Goal: Check status: Check status

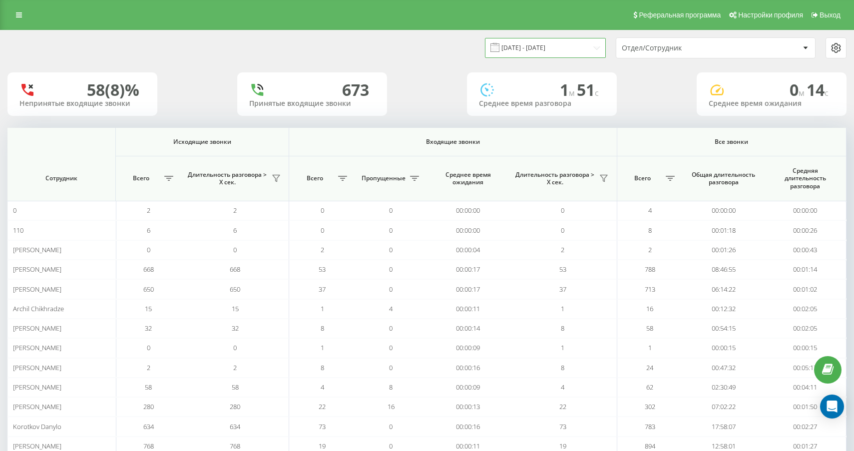
click at [554, 47] on input "20.07.2025 - 20.08.2025" at bounding box center [545, 47] width 121 height 19
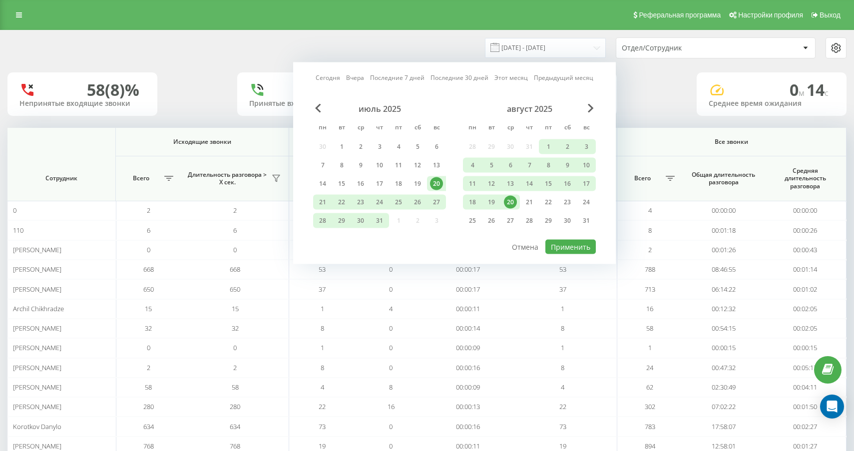
click at [512, 210] on div "август 2025 пн вт ср чт пт сб вс 28 29 30 31 1 2 3 4 5 6 7 8 9 10 11 12 13 14 1…" at bounding box center [529, 168] width 133 height 128
click at [512, 201] on div "20" at bounding box center [510, 202] width 13 height 13
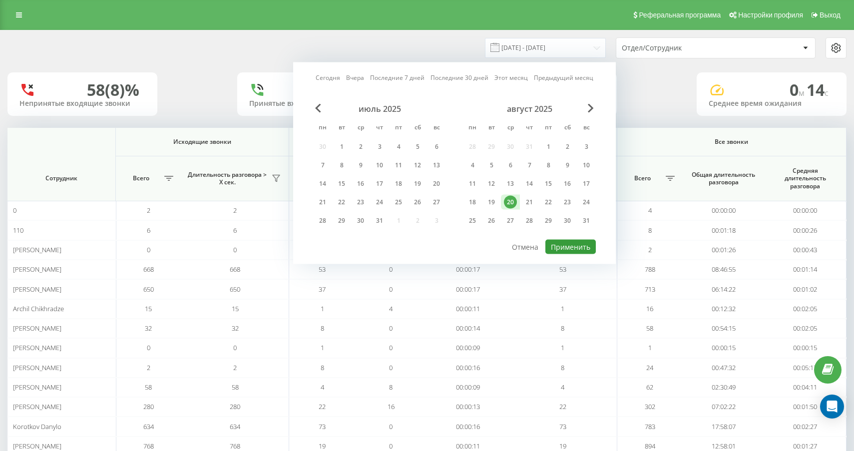
click at [587, 245] on button "Применить" at bounding box center [570, 247] width 50 height 14
type input "[DATE] - [DATE]"
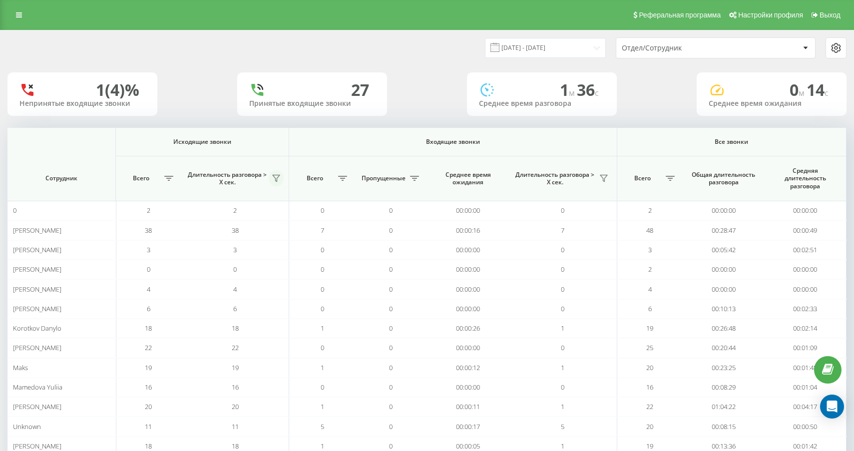
click at [274, 176] on icon at bounding box center [276, 178] width 8 height 8
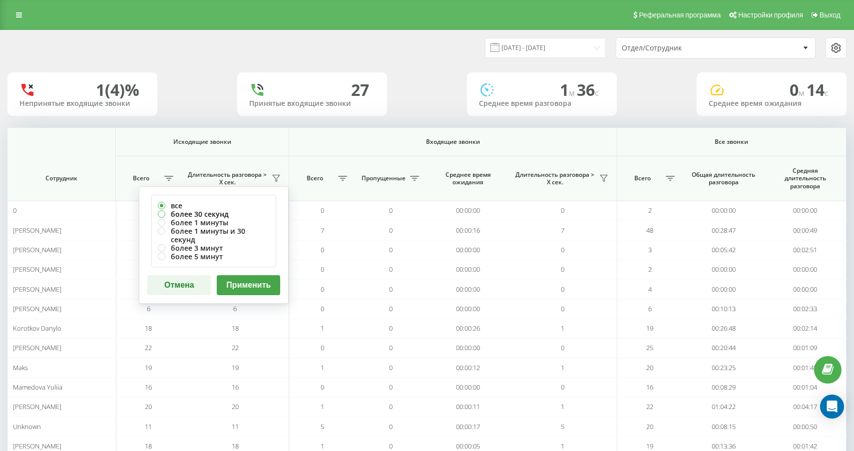
click at [217, 210] on label "более 30 секунд" at bounding box center [214, 214] width 112 height 8
radio input "true"
click at [228, 281] on button "Применить" at bounding box center [248, 285] width 63 height 20
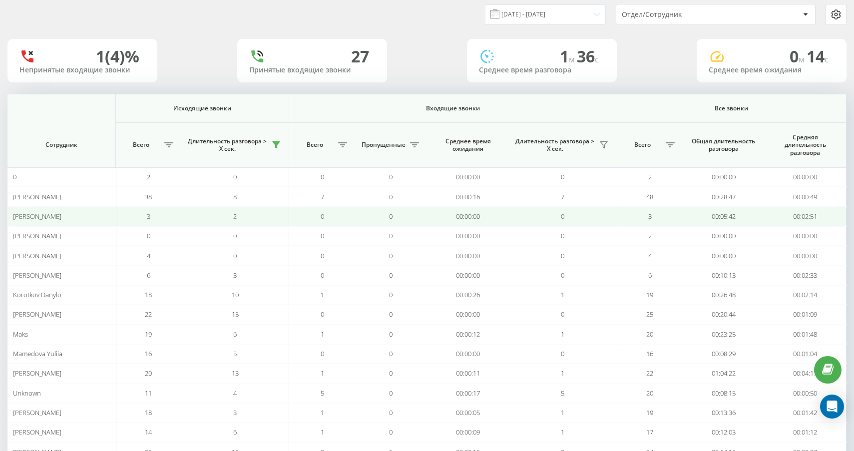
scroll to position [34, 0]
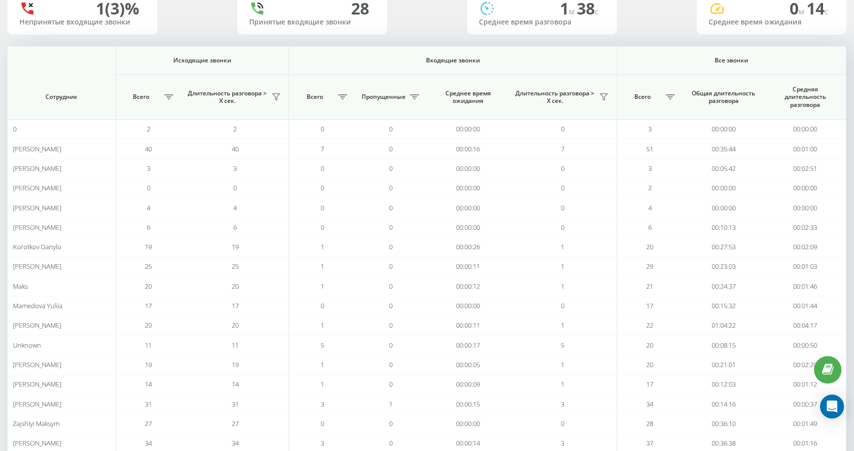
scroll to position [81, 0]
click at [278, 95] on icon at bounding box center [276, 97] width 8 height 8
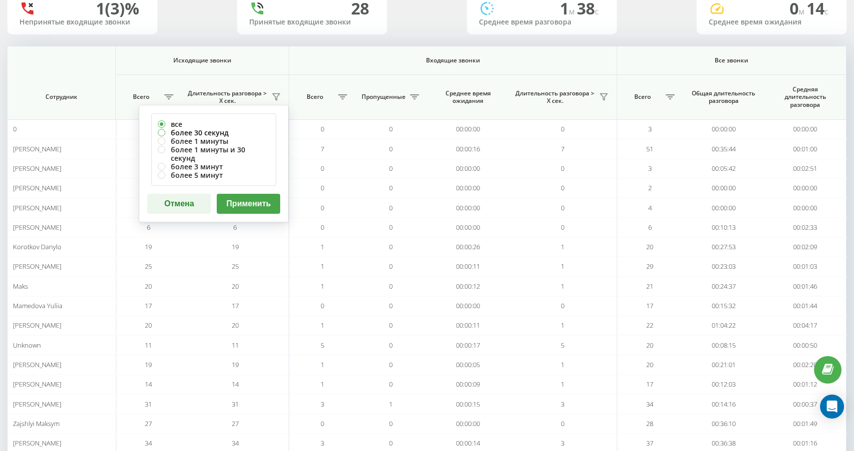
click at [254, 130] on label "более 30 секунд" at bounding box center [214, 132] width 112 height 8
radio input "true"
click at [260, 183] on div "все более 30 секунд более 1 минуты более 1 минуты и 30 секунд более 3 минут бол…" at bounding box center [214, 163] width 150 height 117
click at [260, 194] on button "Применить" at bounding box center [248, 204] width 63 height 20
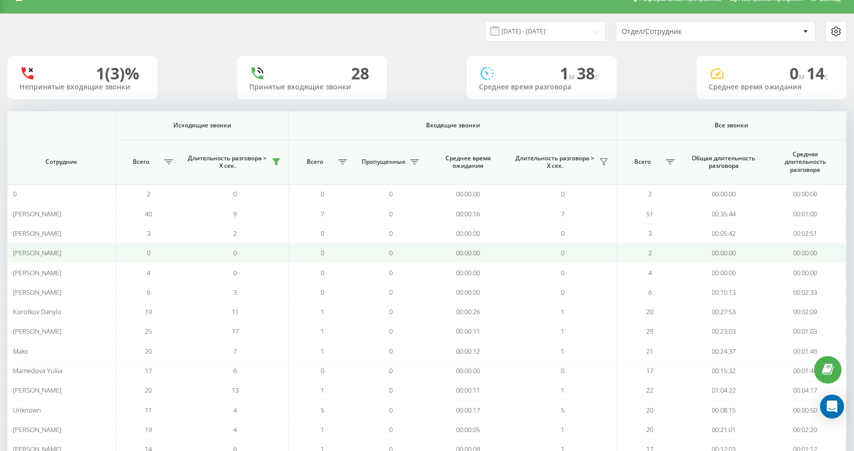
scroll to position [172, 0]
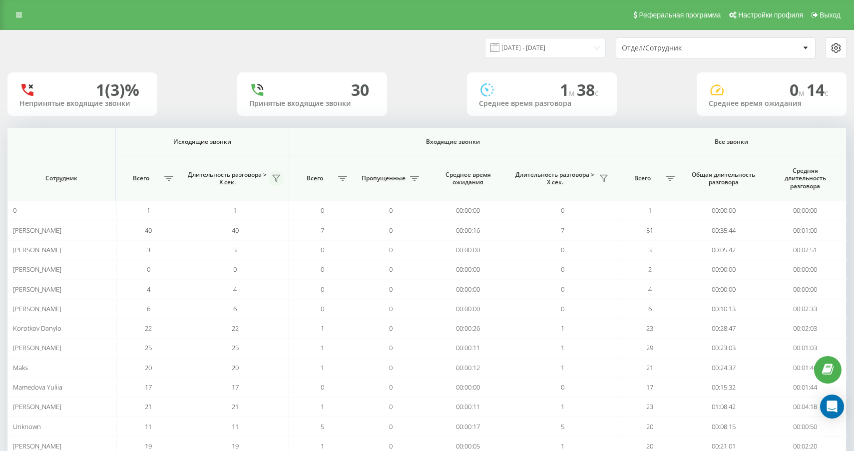
click at [279, 176] on icon at bounding box center [276, 178] width 7 height 6
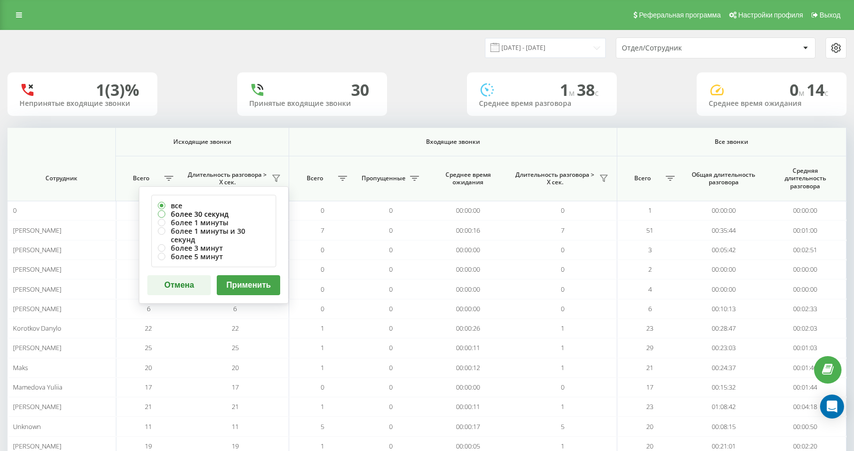
click at [235, 214] on label "более 30 секунд" at bounding box center [214, 214] width 112 height 8
radio input "true"
click at [252, 275] on button "Применить" at bounding box center [248, 285] width 63 height 20
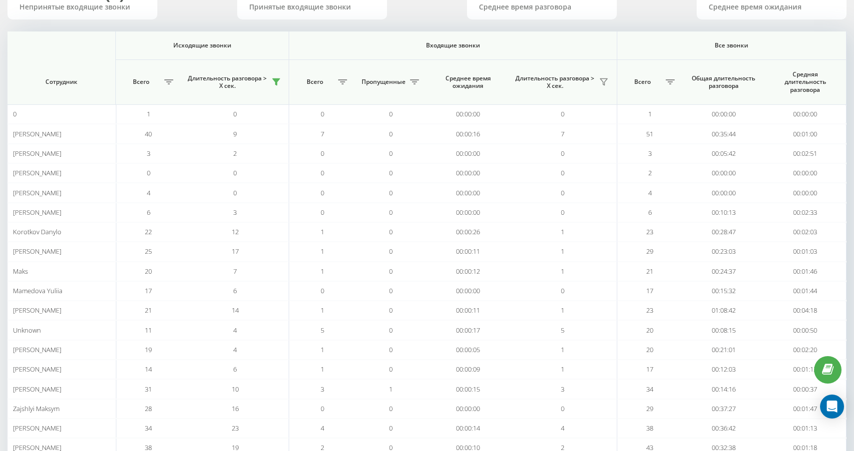
scroll to position [172, 0]
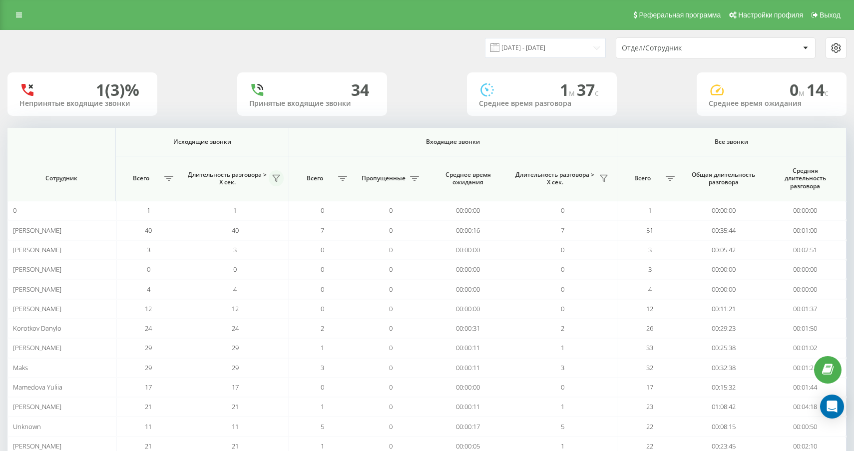
click at [276, 177] on icon at bounding box center [276, 178] width 8 height 8
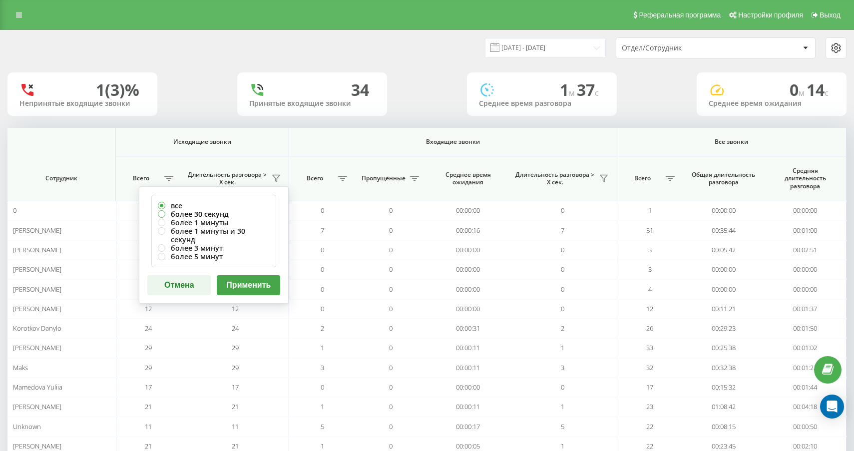
click at [238, 210] on label "более 30 секунд" at bounding box center [214, 214] width 112 height 8
radio input "true"
click at [244, 275] on button "Применить" at bounding box center [248, 285] width 63 height 20
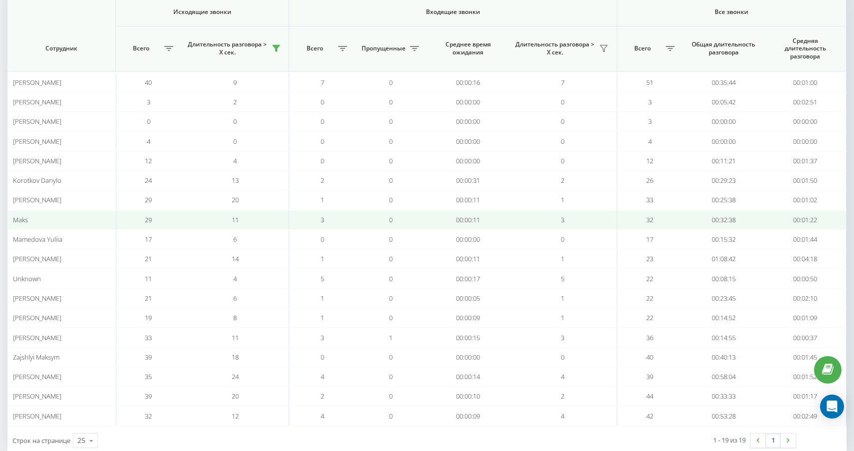
scroll to position [152, 0]
